Goal: Information Seeking & Learning: Learn about a topic

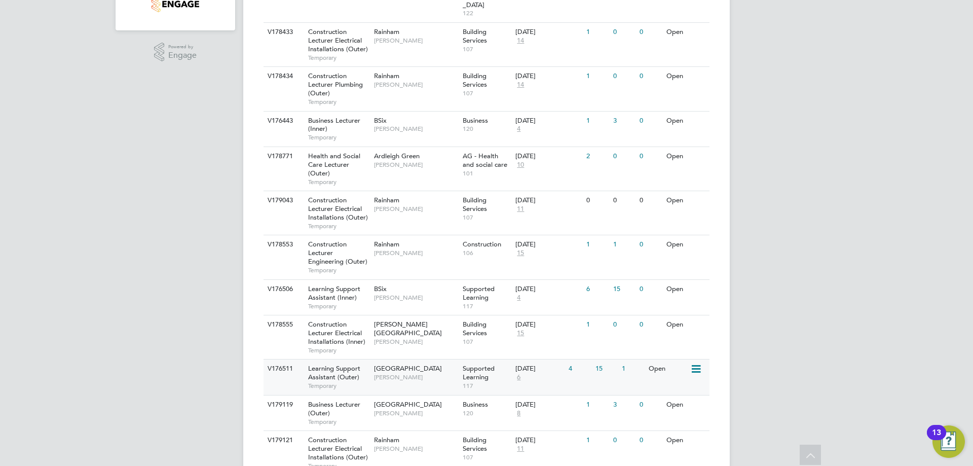
scroll to position [406, 0]
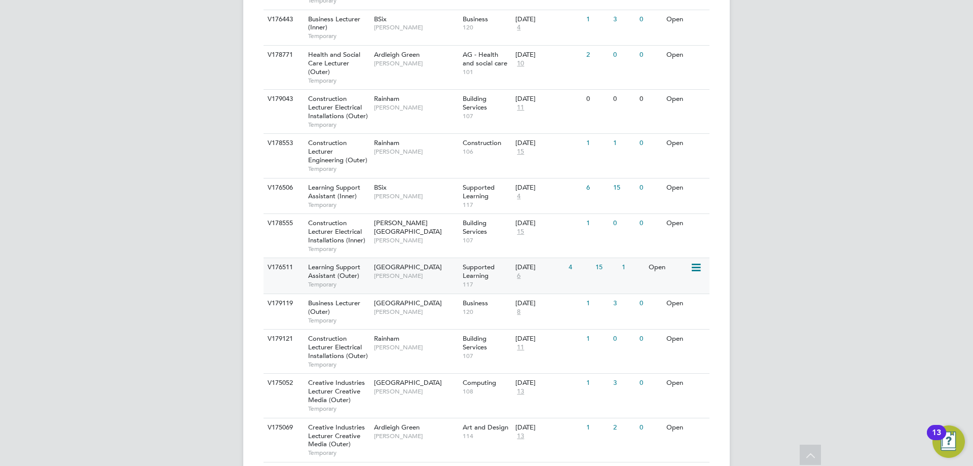
click at [335, 263] on span "Learning Support Assistant (Outer)" at bounding box center [334, 271] width 52 height 17
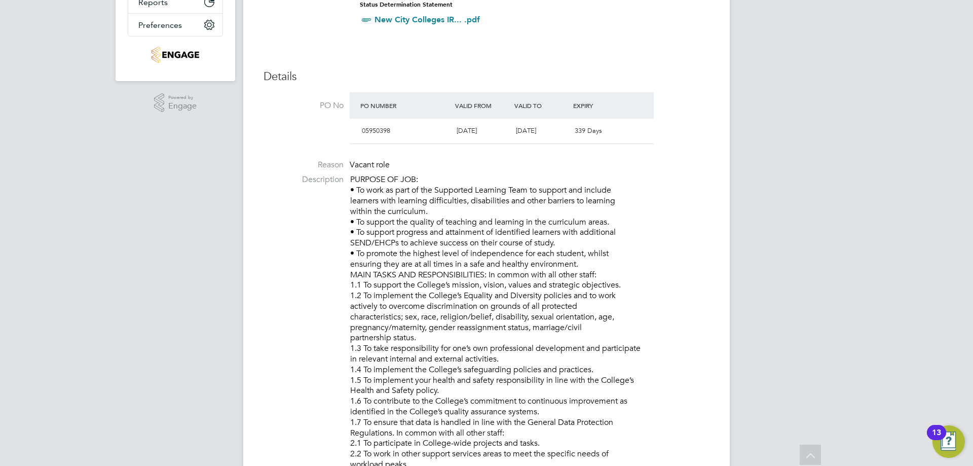
drag, startPoint x: 441, startPoint y: 212, endPoint x: 325, endPoint y: 177, distance: 120.8
drag, startPoint x: 438, startPoint y: 215, endPoint x: 431, endPoint y: 211, distance: 7.0
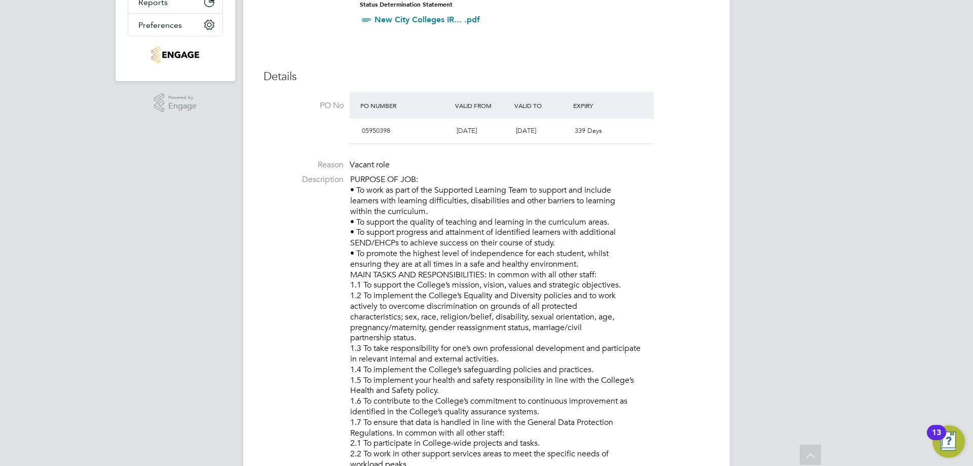
drag, startPoint x: 320, startPoint y: 162, endPoint x: 407, endPoint y: 198, distance: 93.7
click at [322, 165] on label "Reason" at bounding box center [304, 165] width 80 height 11
drag, startPoint x: 318, startPoint y: 164, endPoint x: 340, endPoint y: 164, distance: 21.8
click at [340, 164] on label "Reason" at bounding box center [304, 165] width 80 height 11
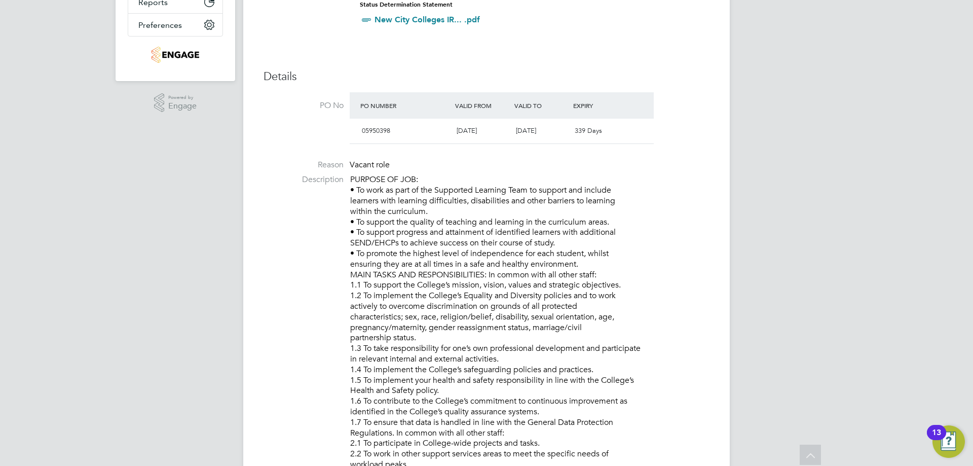
click at [344, 164] on li "Reason Vacant role" at bounding box center [487, 167] width 446 height 15
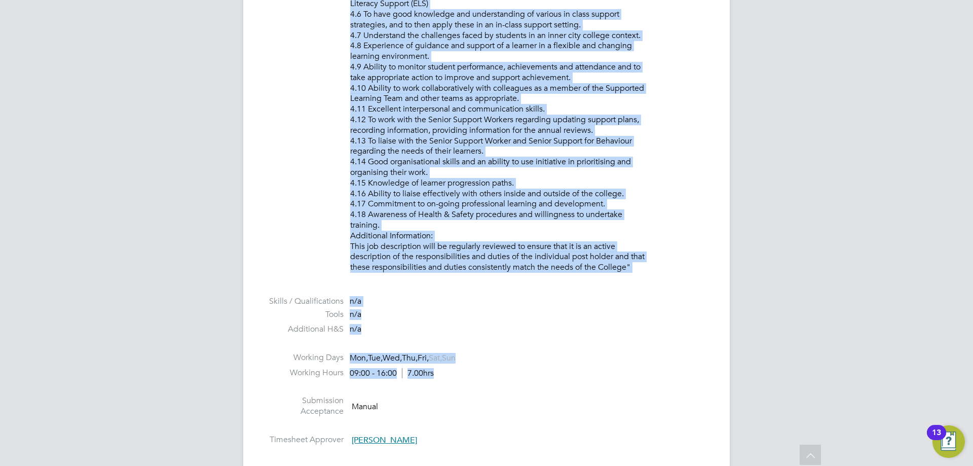
drag, startPoint x: 350, startPoint y: 165, endPoint x: 476, endPoint y: 372, distance: 241.6
copy ul "Vacant role Description PURPOSE OF JOB: • To work as part of the Supported Lear…"
click at [261, 164] on div "Vacancy Details Follow 6 x Learning Support Assistant (Outer) - V176511 Confirm…" at bounding box center [486, 239] width 487 height 2968
